Goal: Task Accomplishment & Management: Manage account settings

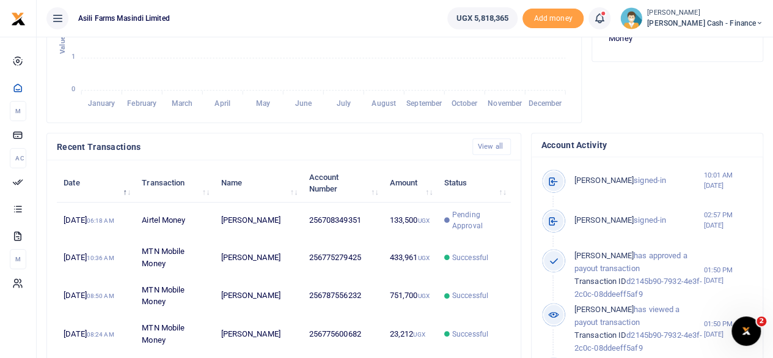
scroll to position [367, 0]
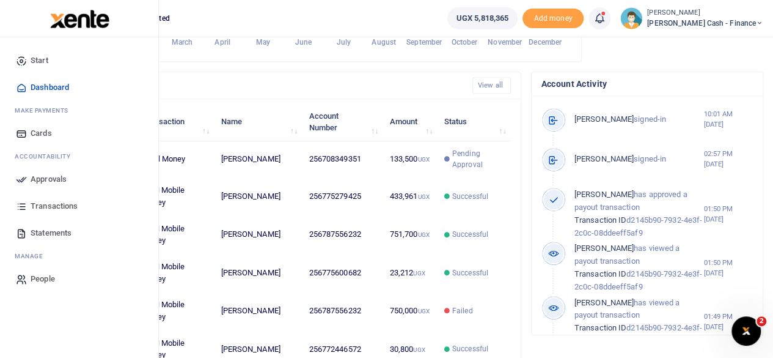
click at [24, 174] on icon at bounding box center [21, 179] width 11 height 11
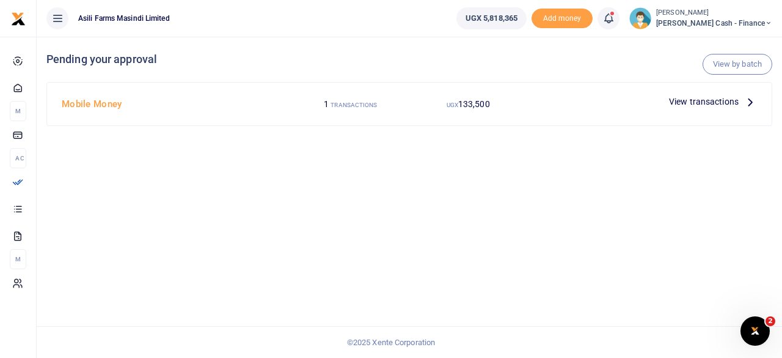
click at [745, 99] on icon at bounding box center [750, 101] width 13 height 13
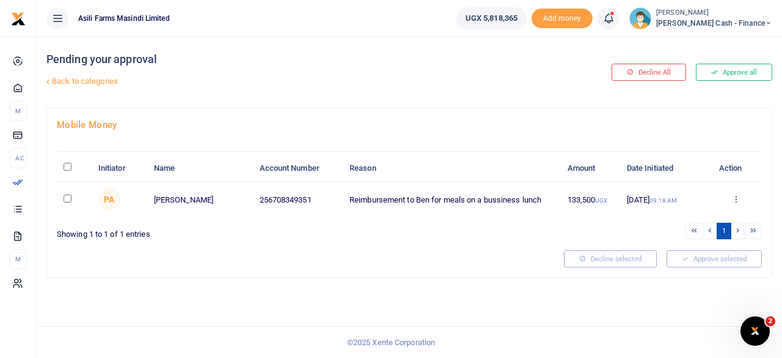
click at [64, 166] on input "\a \a : activate to sort column descending" at bounding box center [68, 167] width 8 height 8
checkbox input "true"
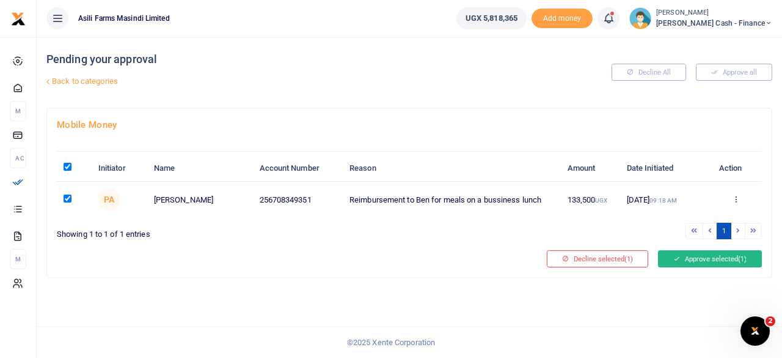
click at [726, 257] on button "Approve selected (1)" at bounding box center [710, 258] width 104 height 17
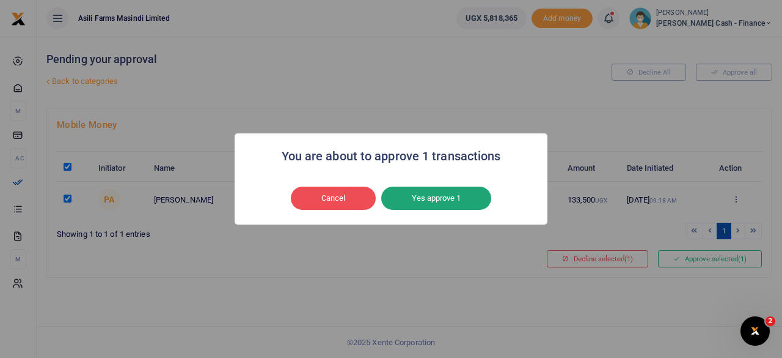
click at [462, 198] on button "Yes approve 1" at bounding box center [436, 197] width 110 height 23
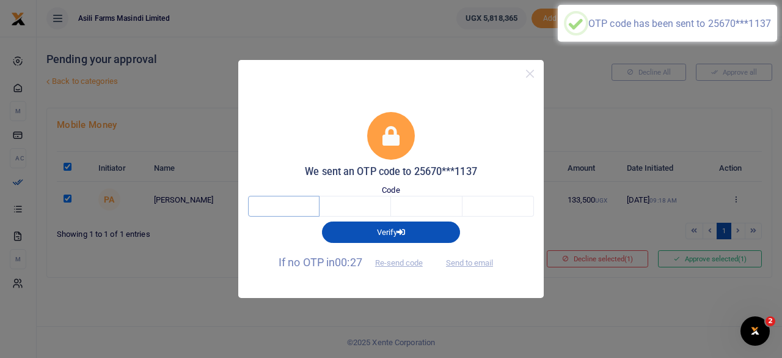
click at [265, 208] on input "text" at bounding box center [284, 206] width 72 height 21
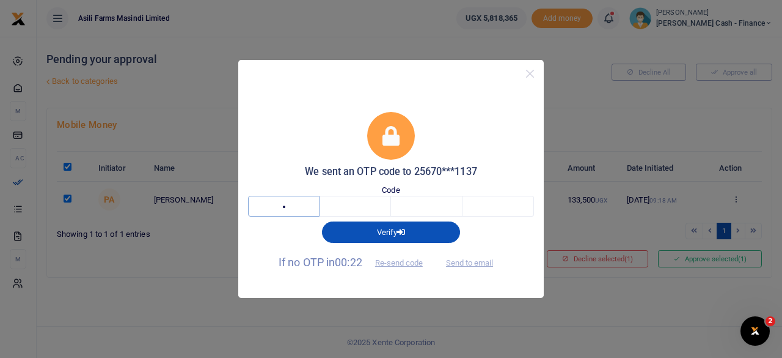
type input "1"
type input "2"
type input "4"
type input "2"
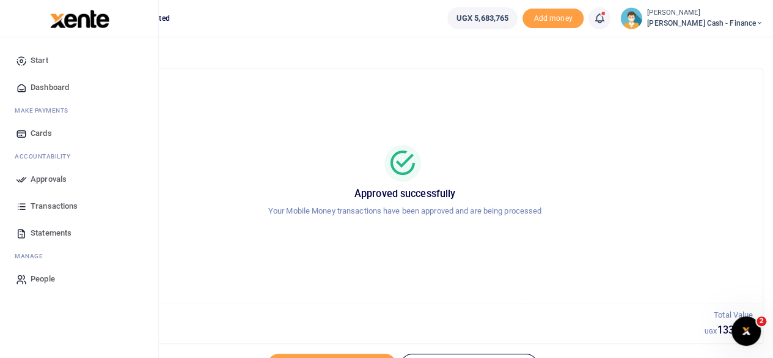
click at [37, 180] on span "Approvals" at bounding box center [49, 179] width 36 height 12
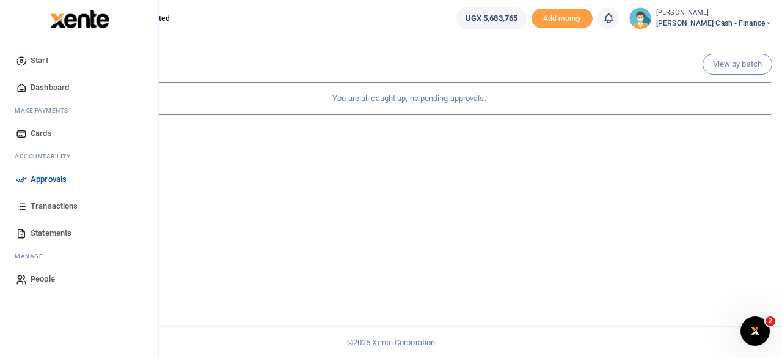
click at [52, 204] on span "Transactions" at bounding box center [54, 206] width 47 height 12
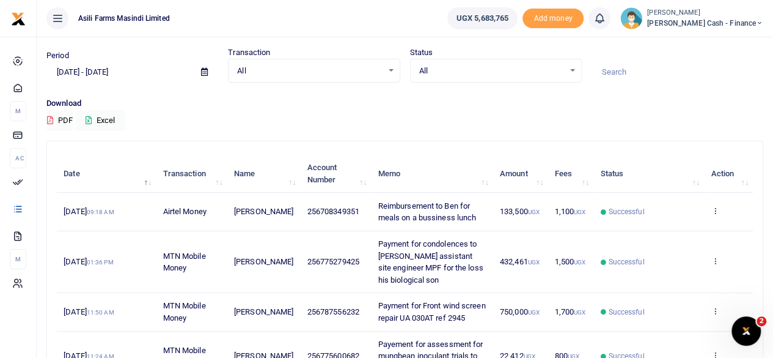
scroll to position [61, 0]
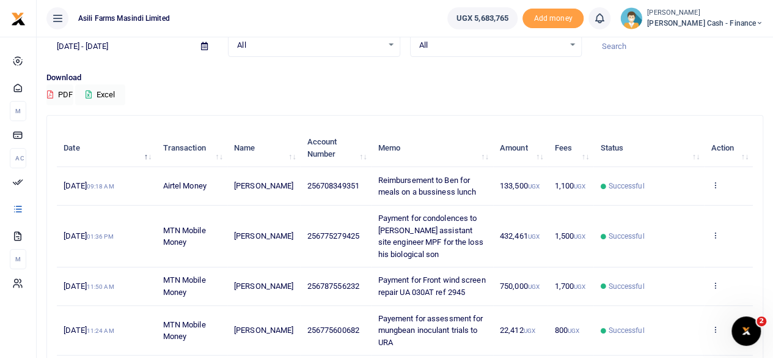
click at [721, 189] on td "View details Send again" at bounding box center [728, 186] width 49 height 38
click at [719, 189] on td "View details Send again" at bounding box center [728, 186] width 49 height 38
click at [715, 189] on icon at bounding box center [715, 184] width 8 height 9
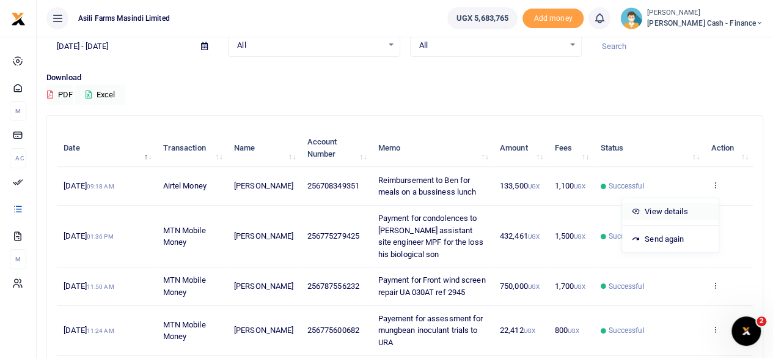
click at [671, 209] on link "View details" at bounding box center [670, 211] width 97 height 17
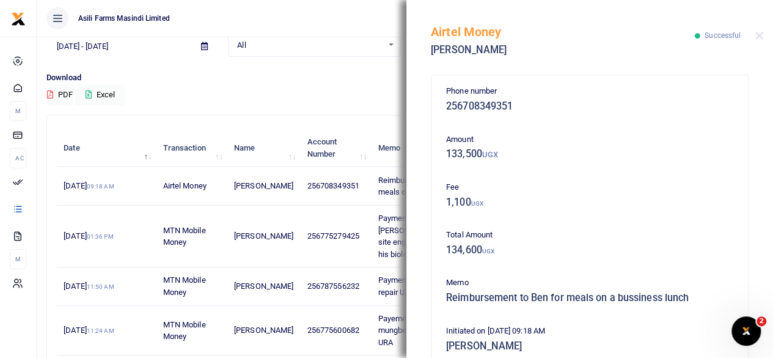
scroll to position [0, 0]
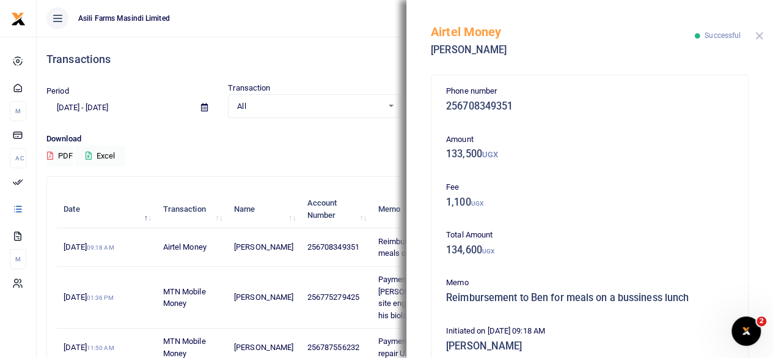
click at [760, 35] on button "Close" at bounding box center [760, 36] width 8 height 8
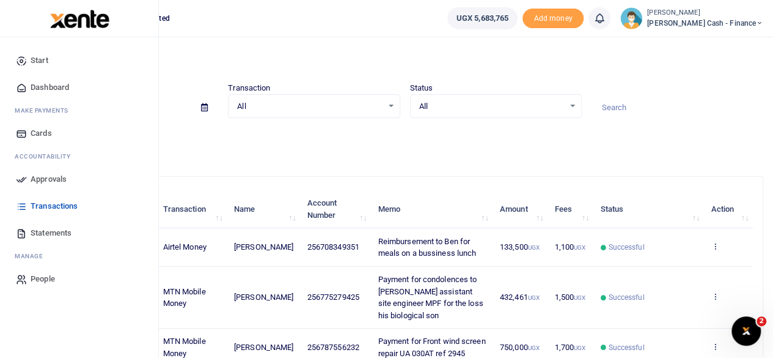
click at [50, 83] on span "Dashboard" at bounding box center [50, 87] width 39 height 12
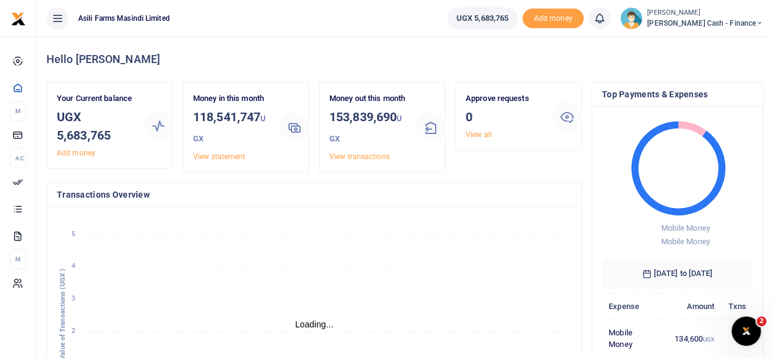
scroll to position [10, 10]
